Goal: Information Seeking & Learning: Find specific fact

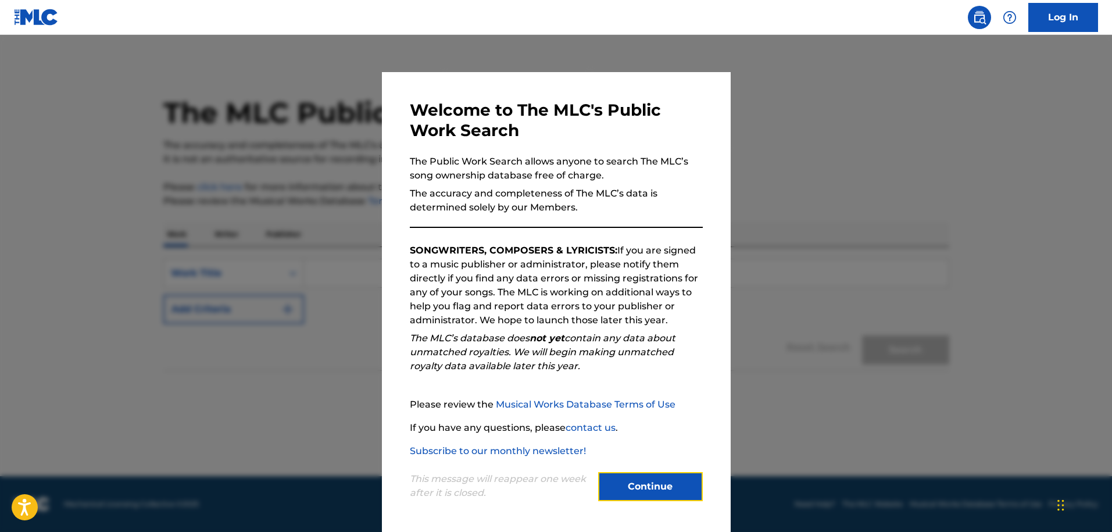
click at [675, 483] on button "Continue" at bounding box center [650, 486] width 105 height 29
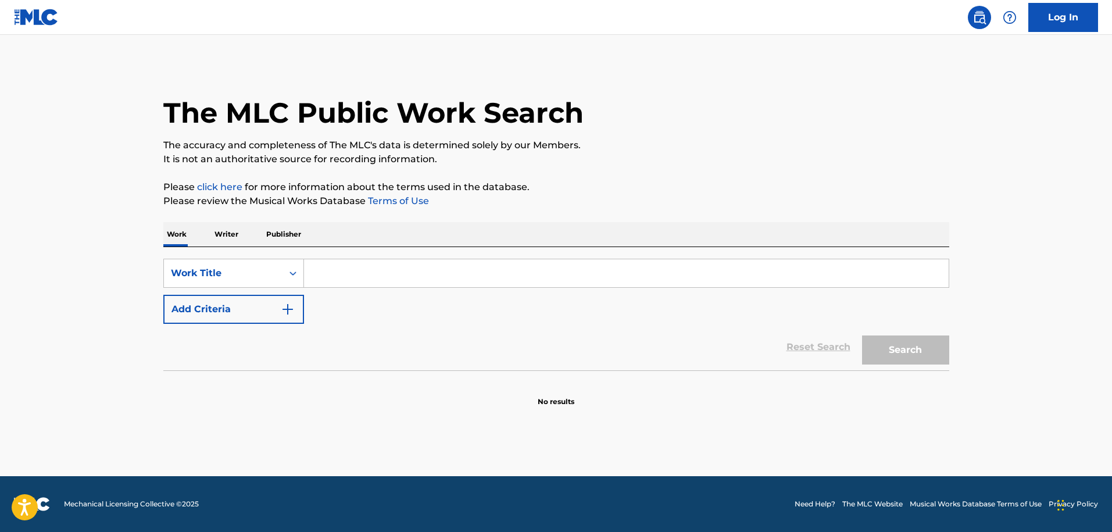
click at [318, 274] on input "Search Form" at bounding box center [626, 273] width 645 height 28
paste input "[PERSON_NAME] in Your Water"
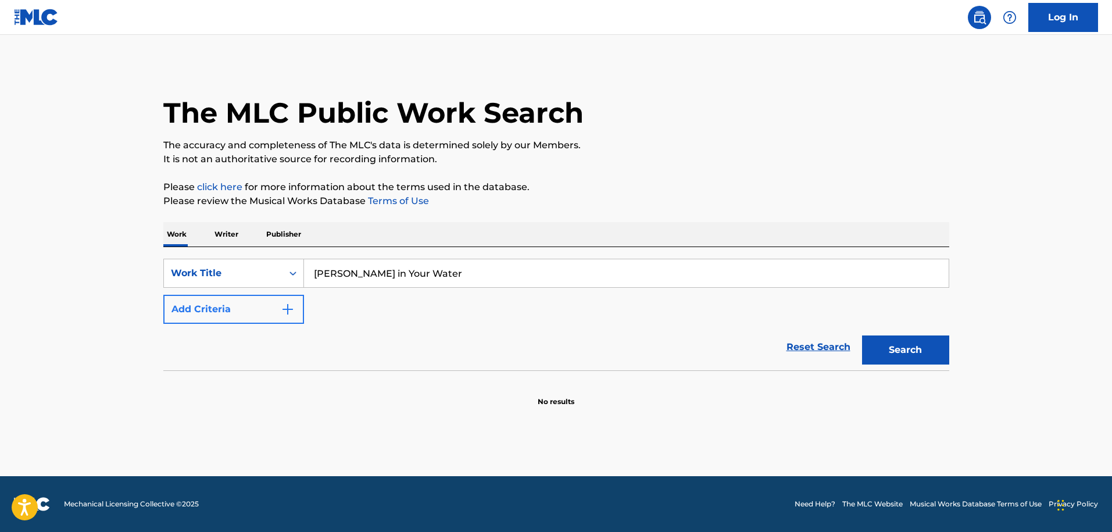
type input "[PERSON_NAME] in Your Water"
click at [258, 305] on button "Add Criteria" at bounding box center [233, 309] width 141 height 29
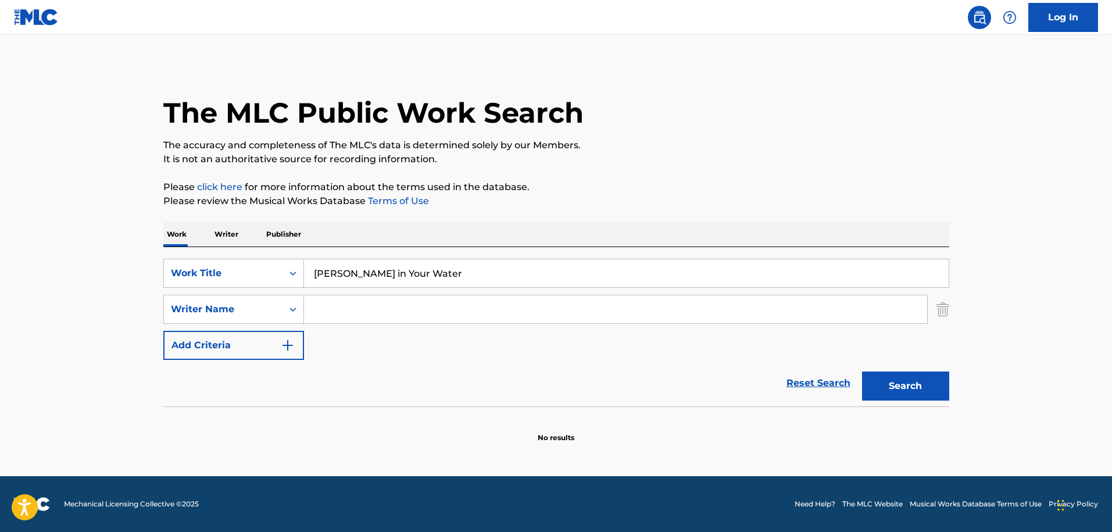
click at [340, 312] on input "Search Form" at bounding box center [615, 309] width 623 height 28
type input "reed"
click at [882, 374] on button "Search" at bounding box center [905, 386] width 87 height 29
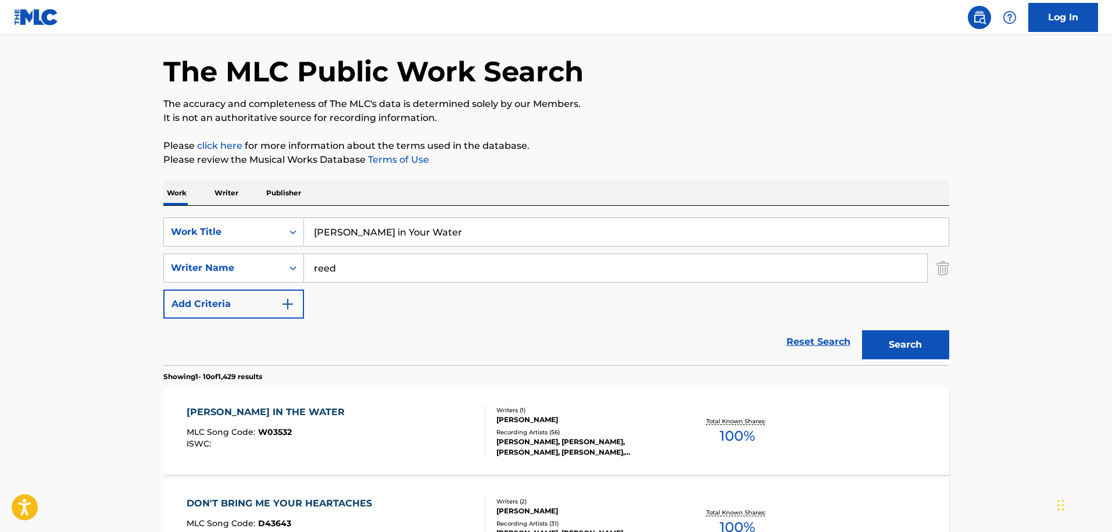
scroll to position [85, 0]
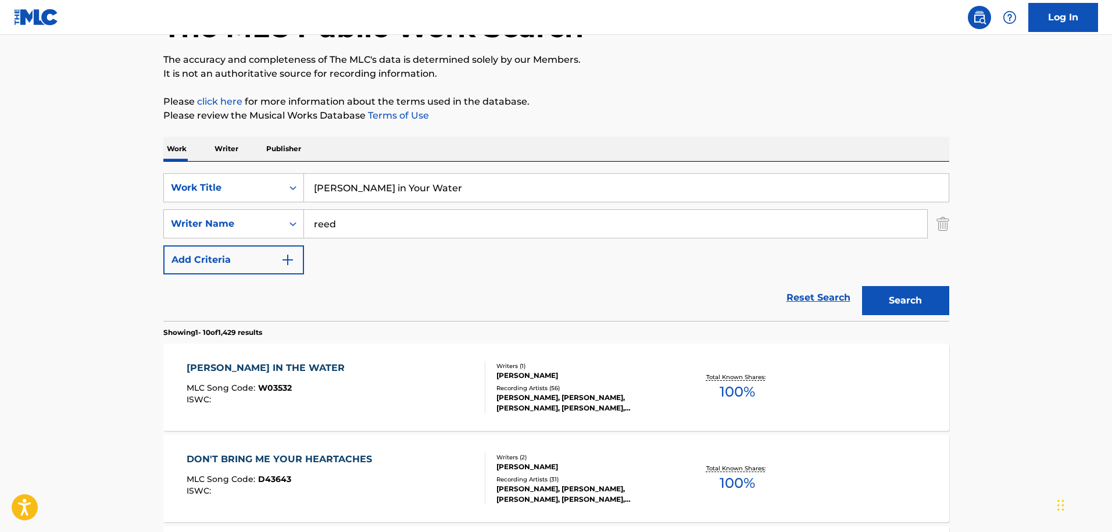
click at [301, 376] on div "[PERSON_NAME] IN THE WATER MLC Song Code : W03532 ISWC :" at bounding box center [336, 387] width 299 height 52
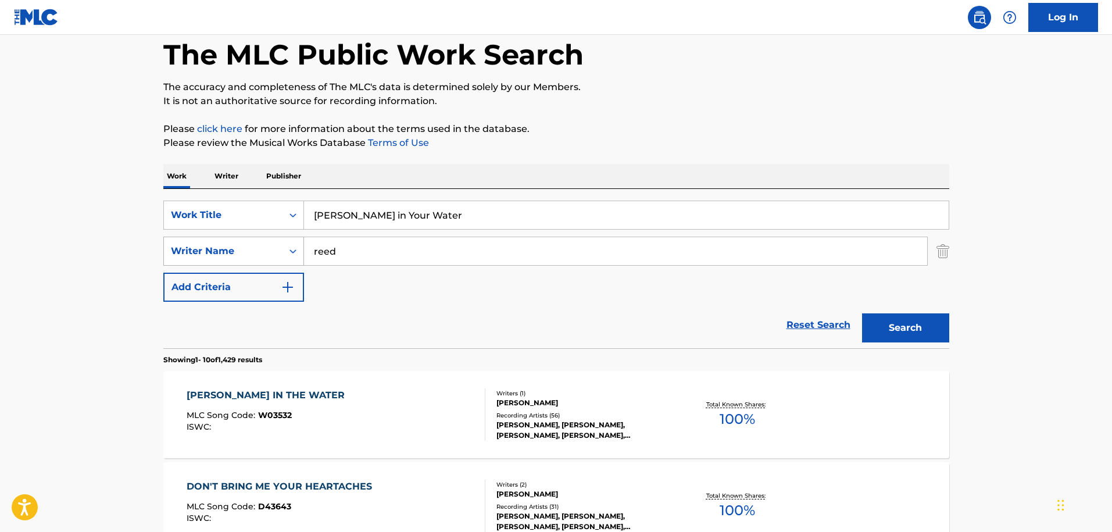
scroll to position [43, 0]
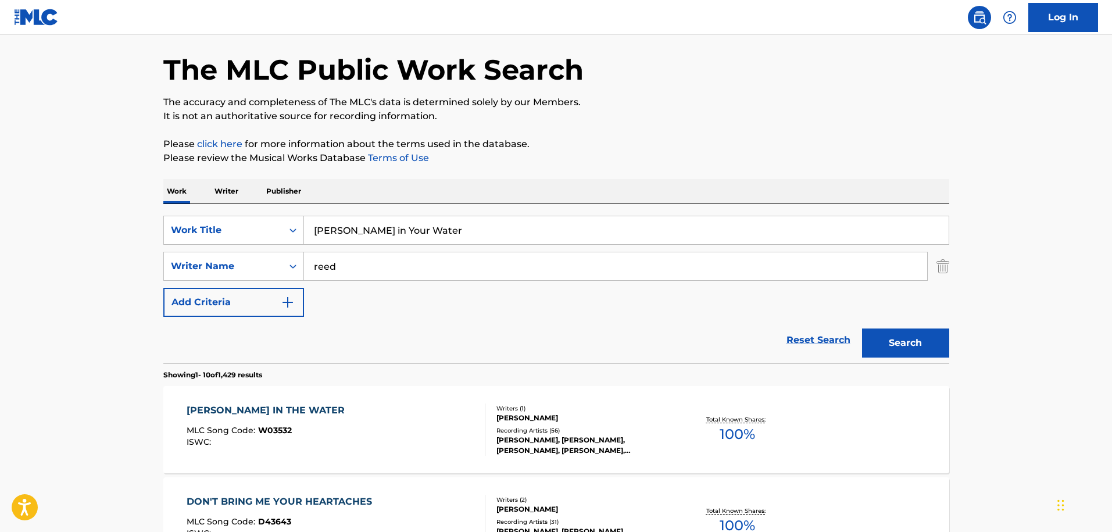
click at [498, 249] on div "SearchWithCriteria938db0d2-0d8e-4376-965a-f4f28cefb04a Work Title [PERSON_NAME]…" at bounding box center [556, 266] width 786 height 101
click at [495, 258] on input "reed" at bounding box center [615, 266] width 623 height 28
paste input "[PERSON_NAME]"
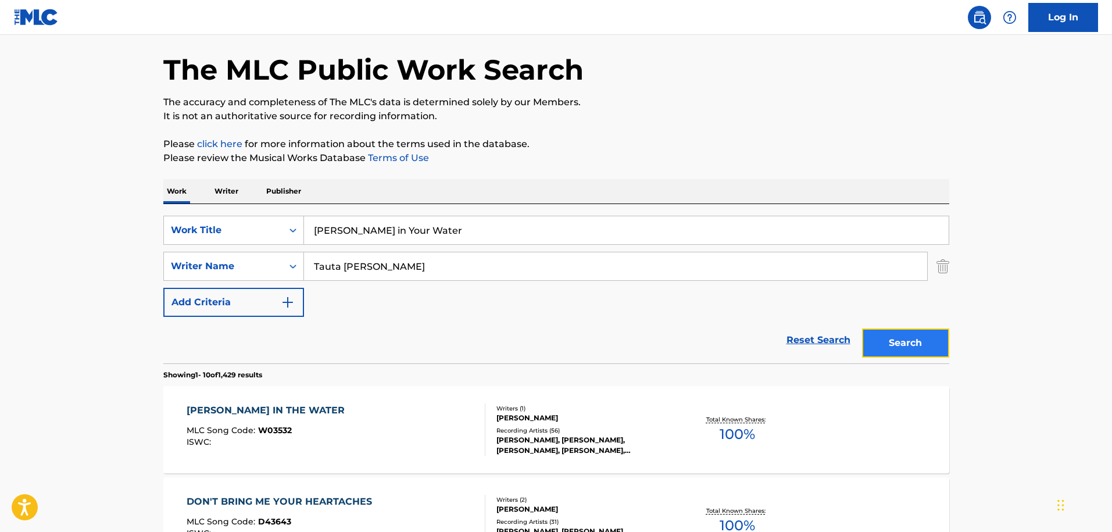
click at [929, 335] on button "Search" at bounding box center [905, 343] width 87 height 29
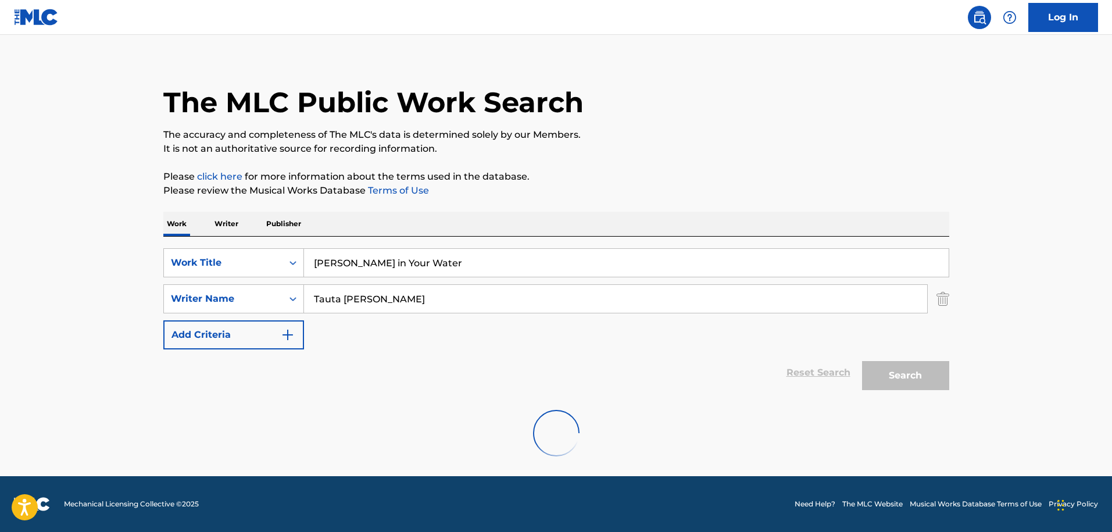
scroll to position [0, 0]
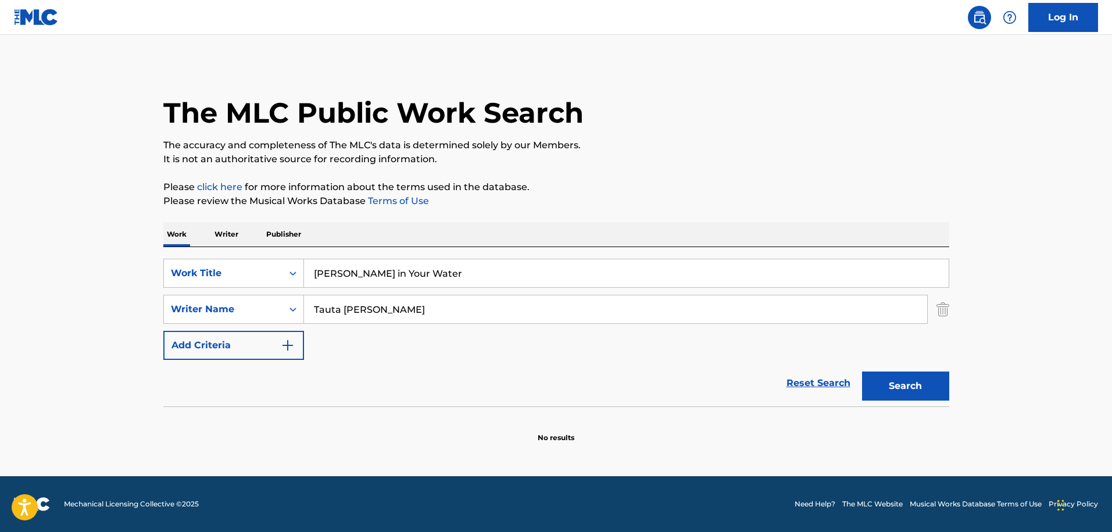
drag, startPoint x: 343, startPoint y: 311, endPoint x: 529, endPoint y: 317, distance: 186.2
click at [528, 317] on input "Tauta [PERSON_NAME]" at bounding box center [615, 309] width 623 height 28
type input "Tauta"
click at [862, 372] on button "Search" at bounding box center [905, 386] width 87 height 29
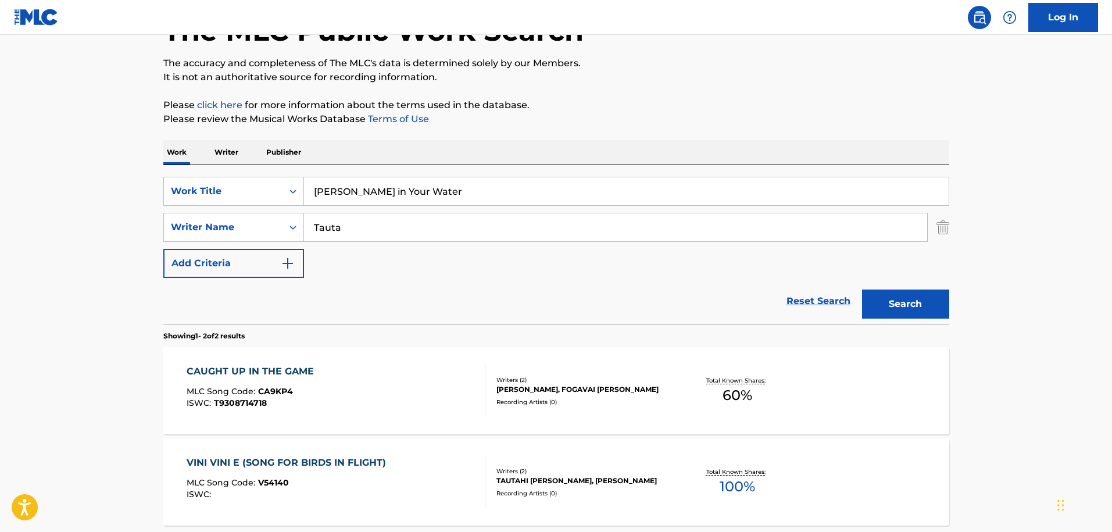
scroll to position [192, 0]
